Goal: Navigation & Orientation: Find specific page/section

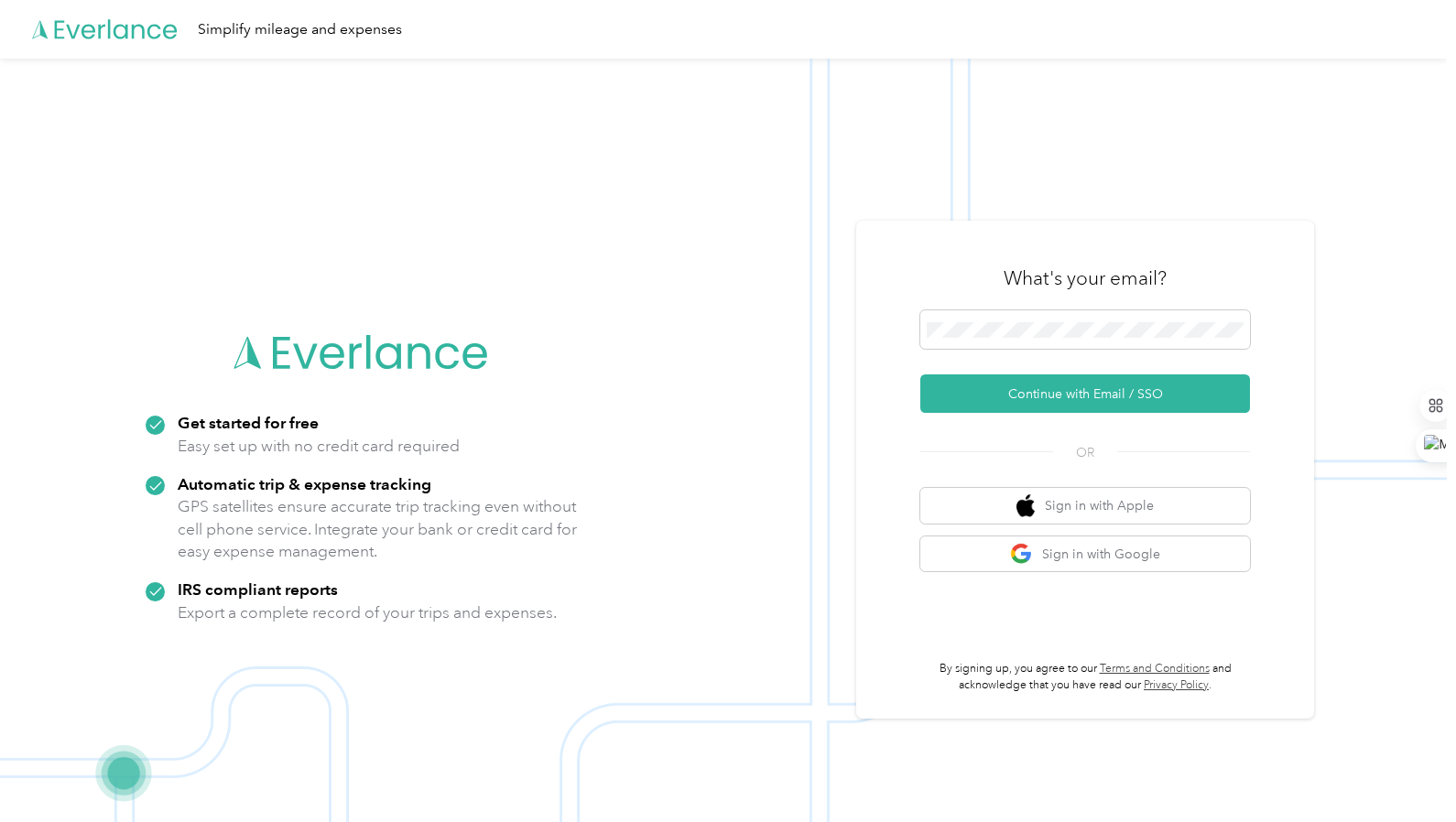
click at [1064, 402] on button "Continue with Email / SSO" at bounding box center [1084, 394] width 329 height 38
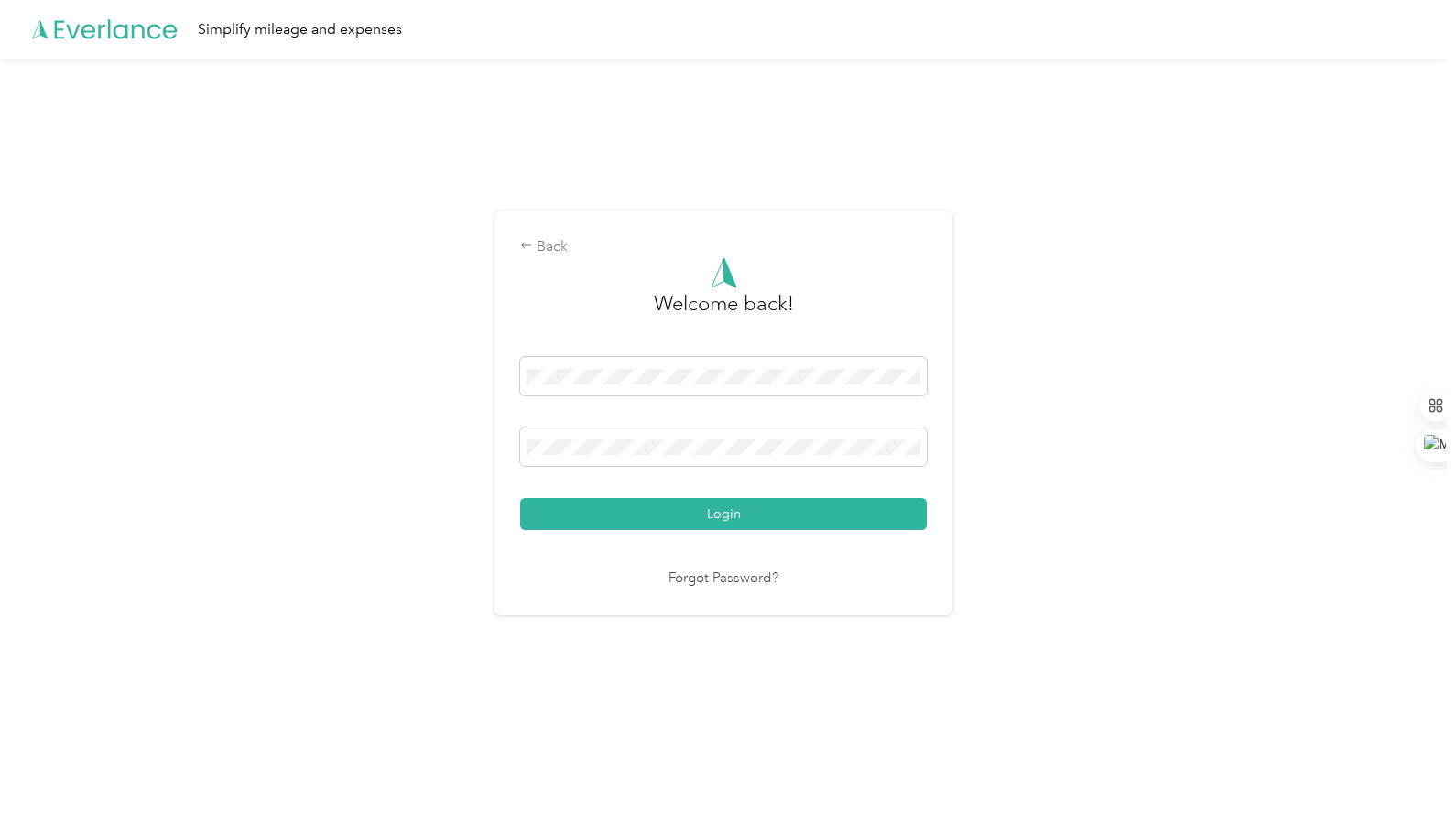
click at [737, 510] on button "Login" at bounding box center [723, 514] width 406 height 32
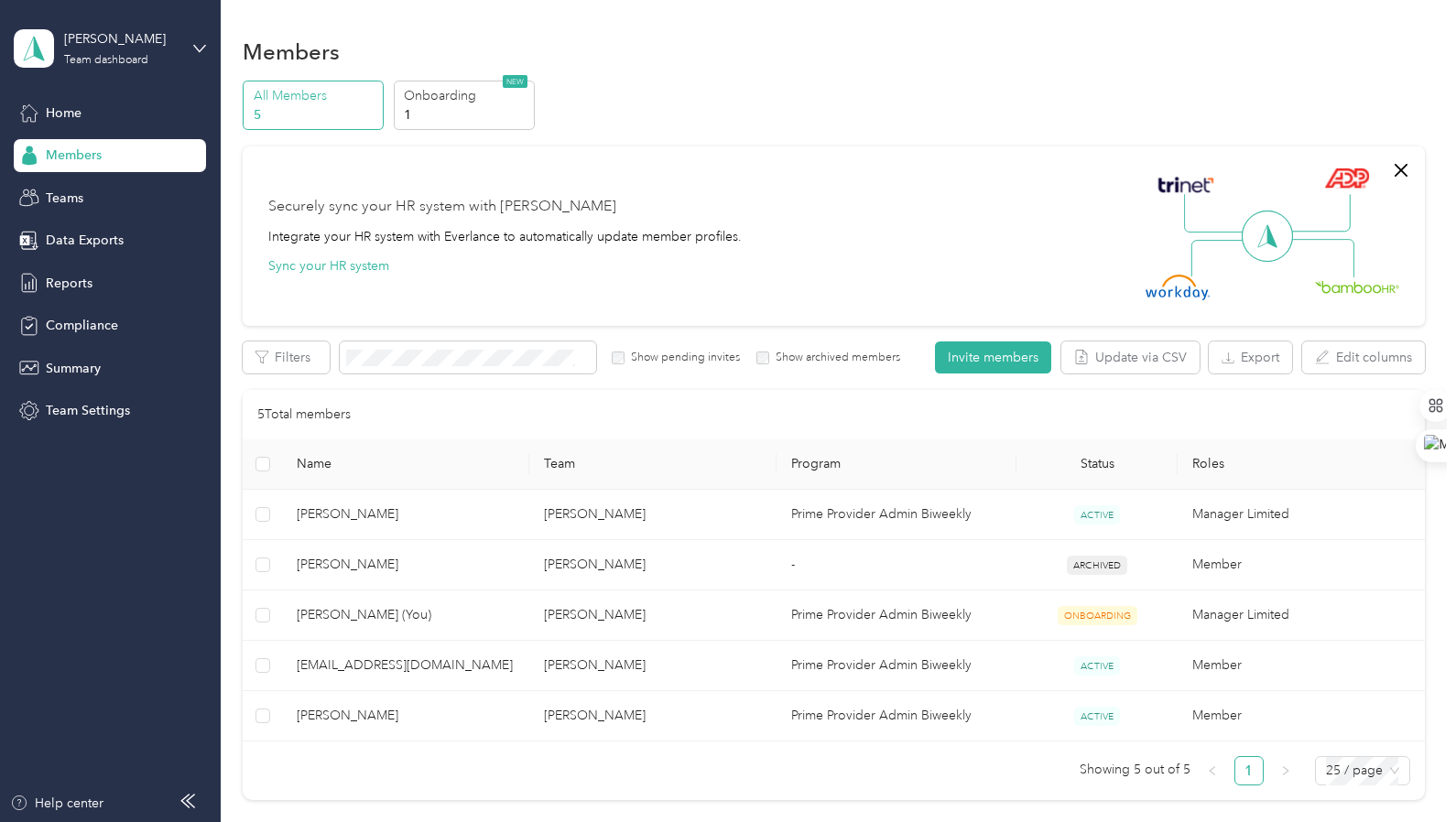
click at [86, 108] on div "Home" at bounding box center [109, 112] width 192 height 33
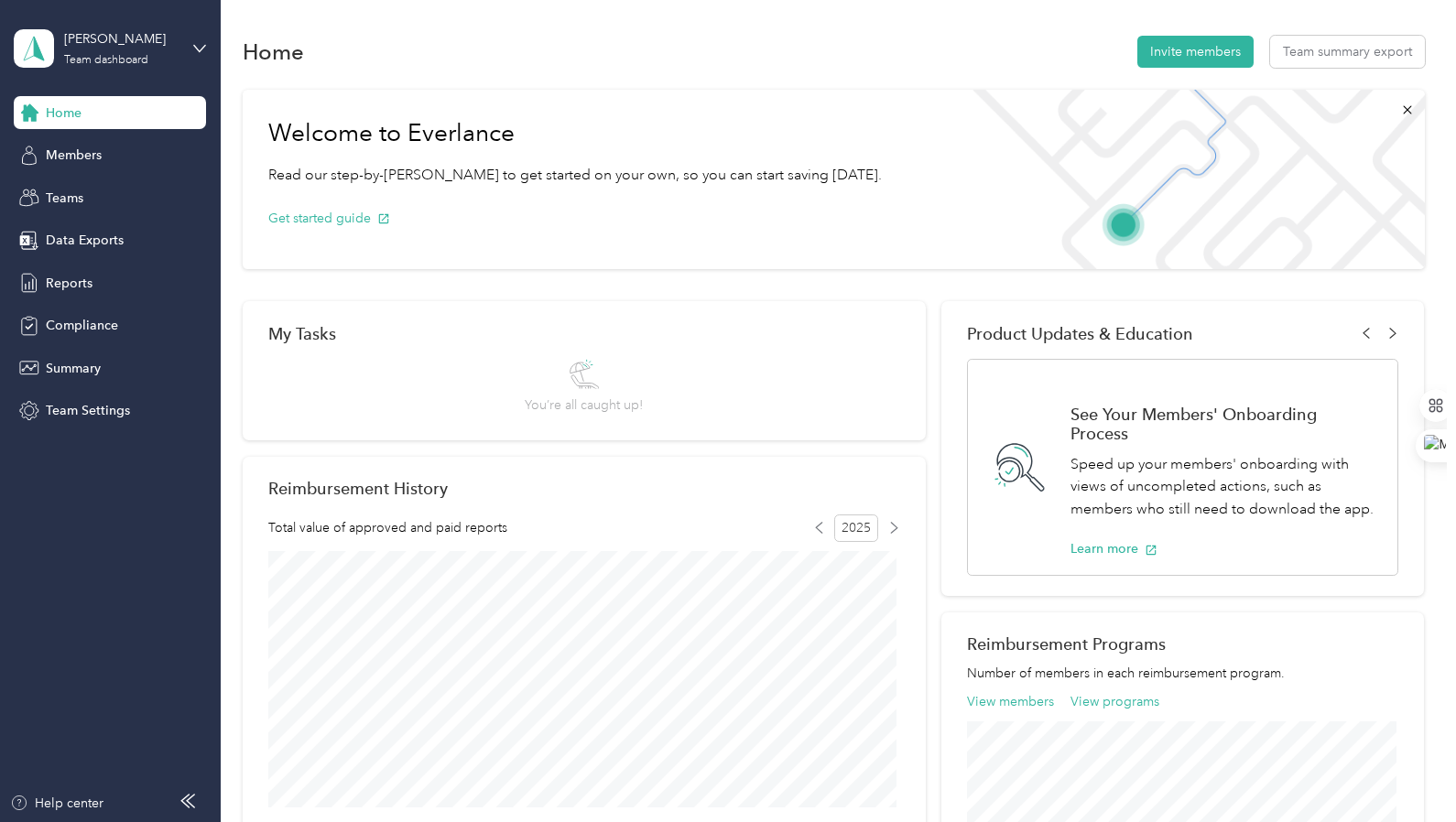
click at [101, 155] on span "Members" at bounding box center [74, 156] width 56 height 19
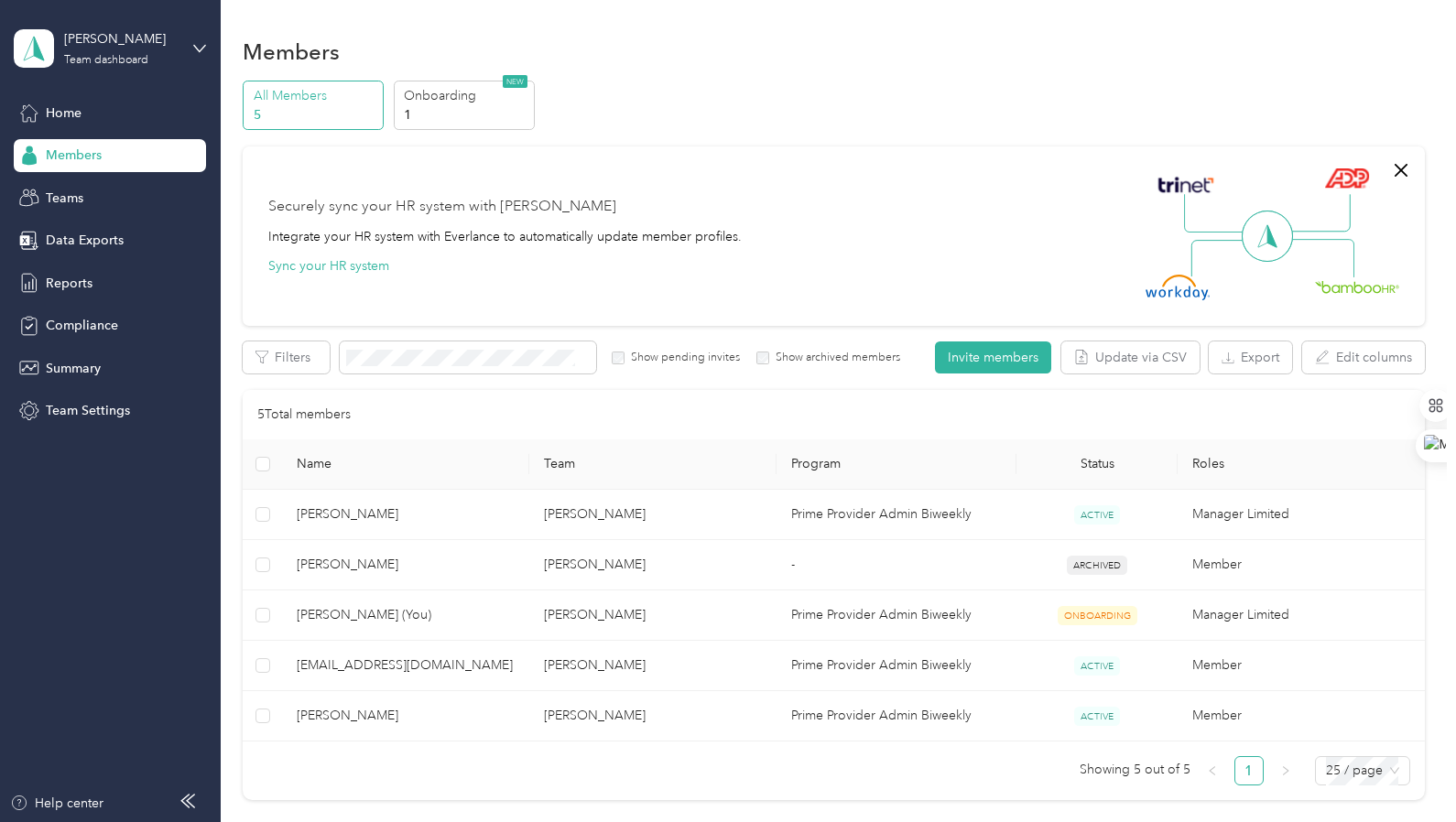
click at [73, 121] on span "Home" at bounding box center [63, 113] width 36 height 19
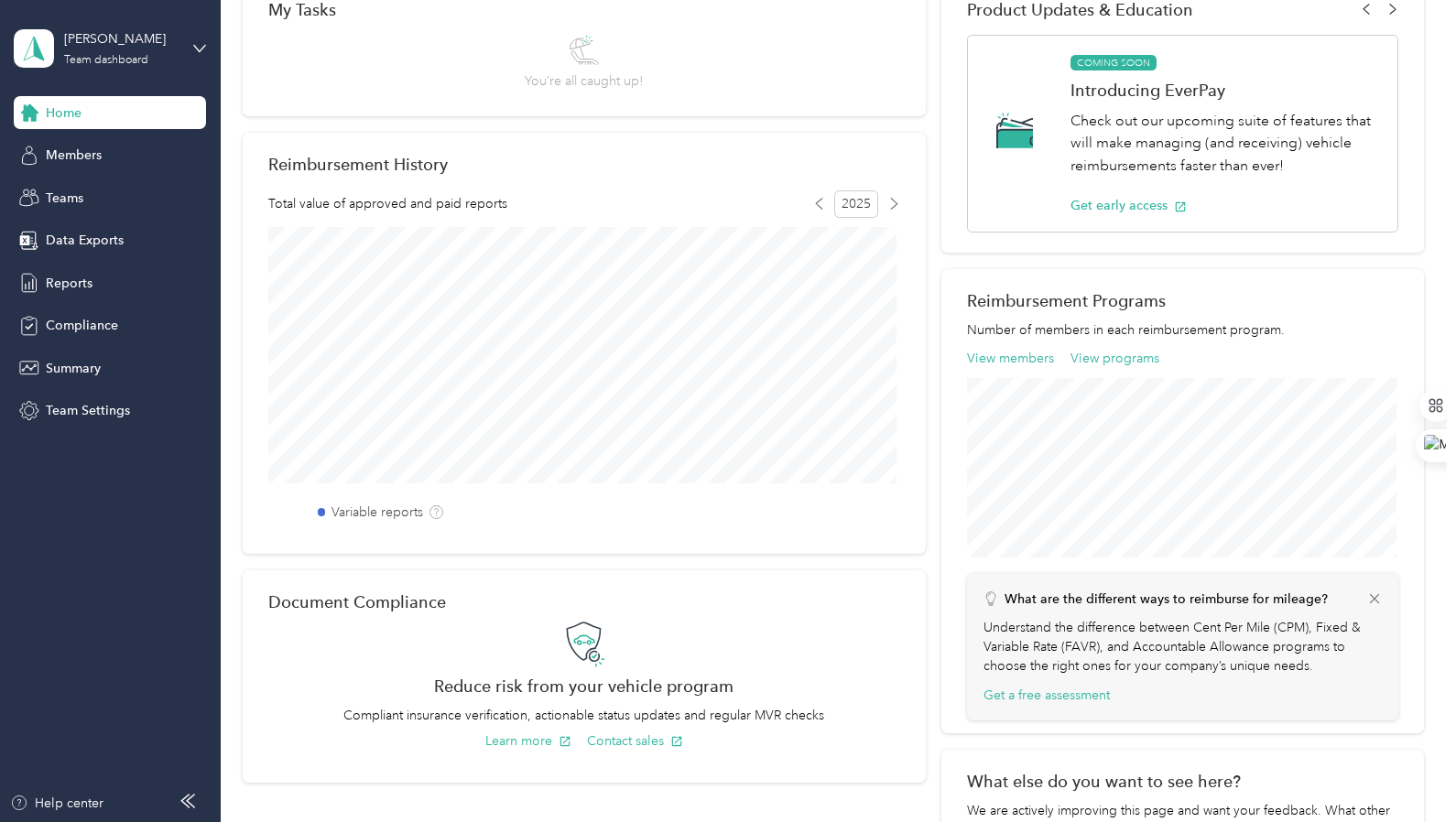
scroll to position [287, 0]
